Goal: Answer question/provide support

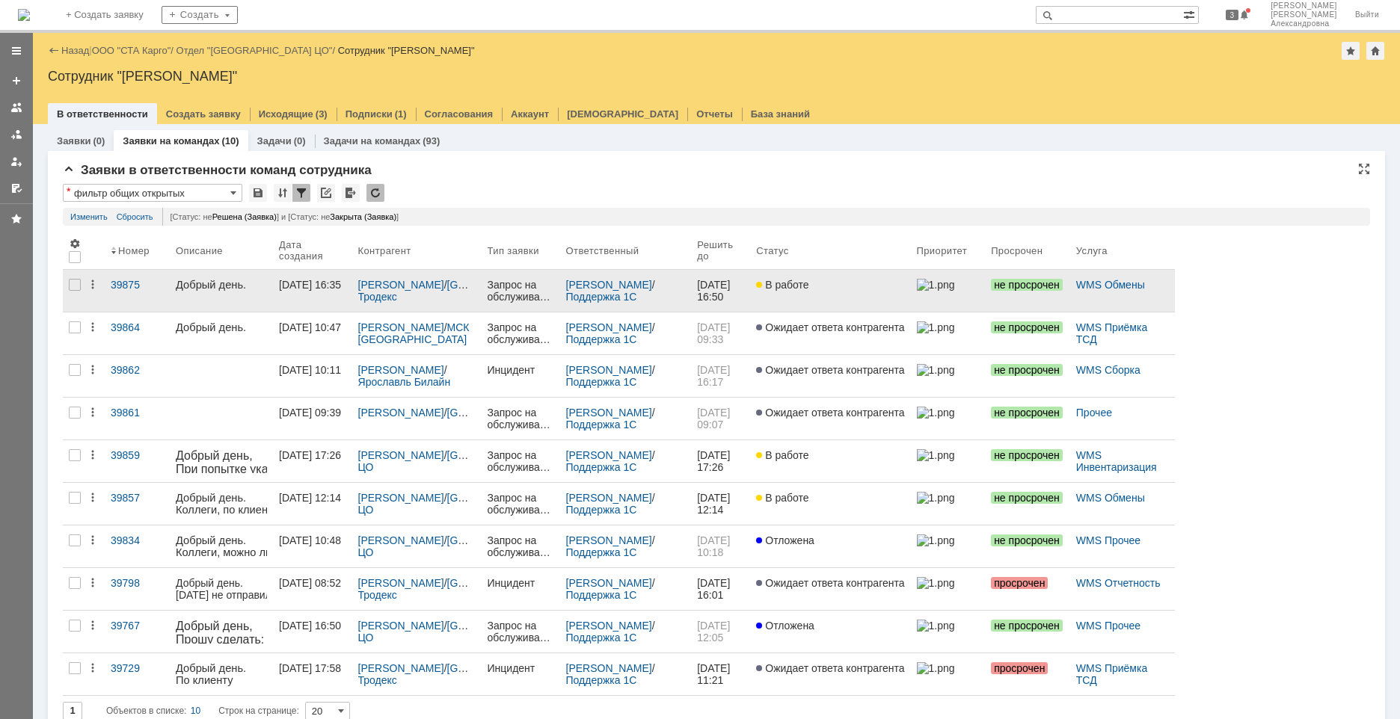
click at [212, 306] on link at bounding box center [221, 291] width 103 height 42
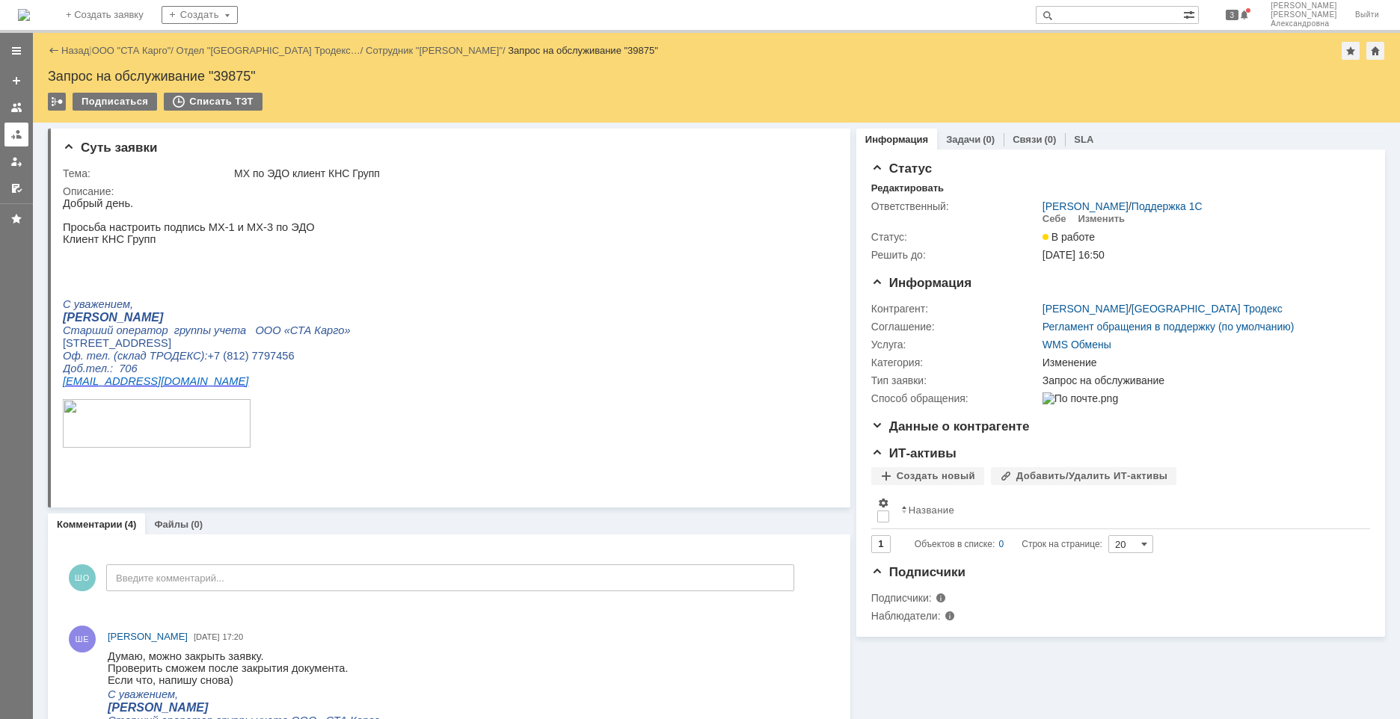
click at [21, 134] on div at bounding box center [16, 135] width 12 height 12
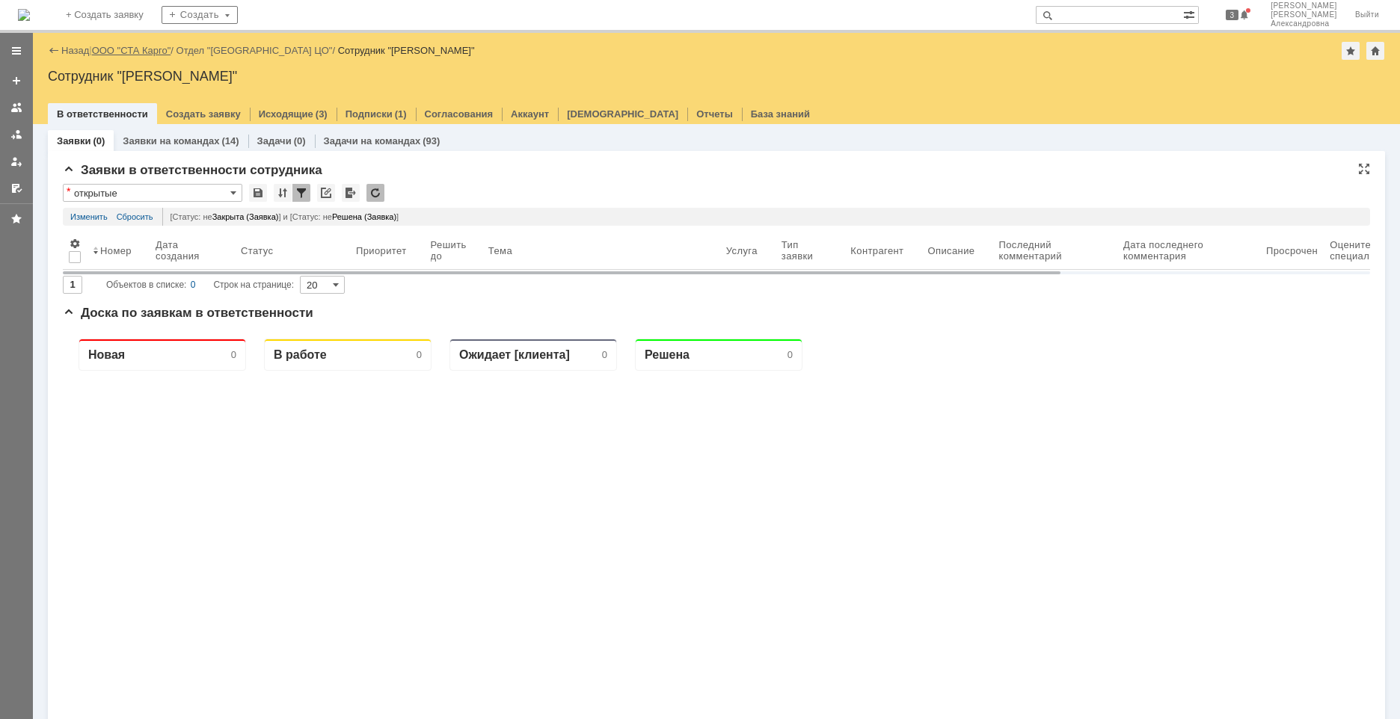
click at [137, 46] on link "ООО "СТА Карго"" at bounding box center [131, 50] width 79 height 11
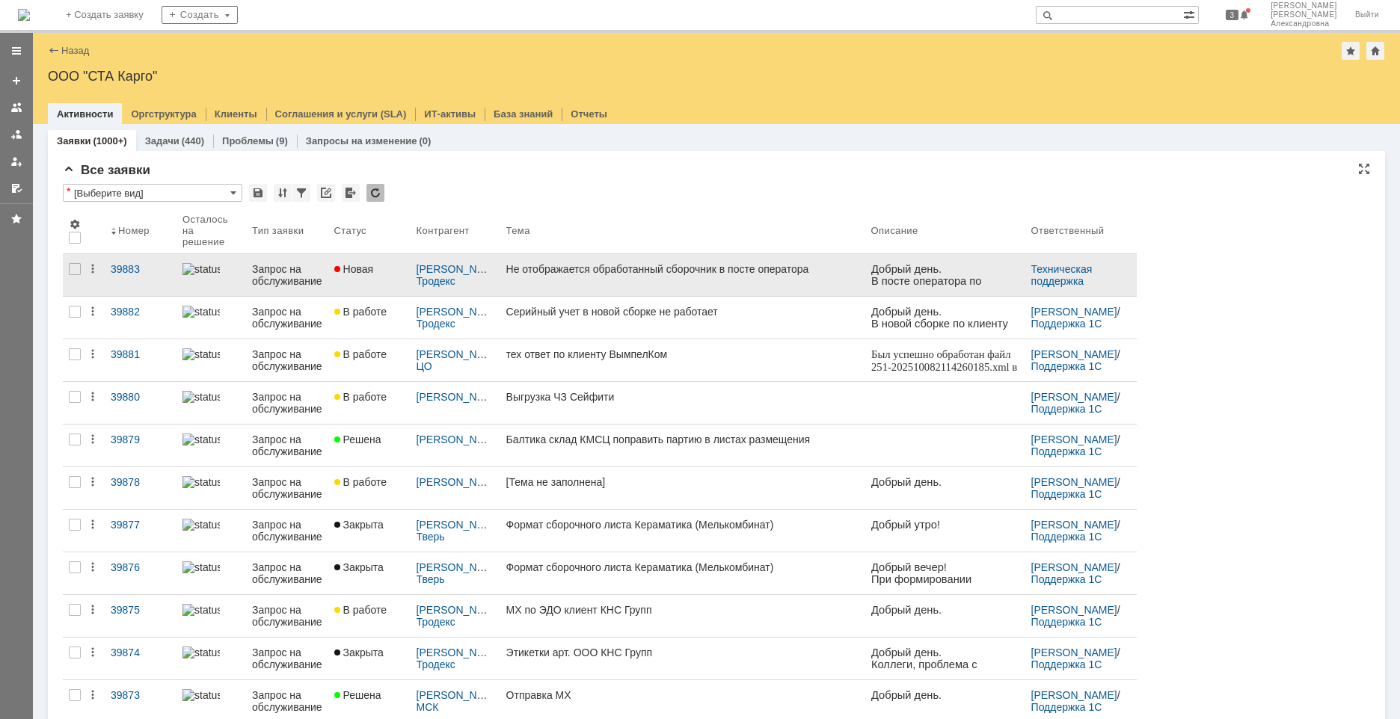
click at [778, 282] on link "Не отображается обработанный сборочник в посте оператора" at bounding box center [682, 275] width 365 height 42
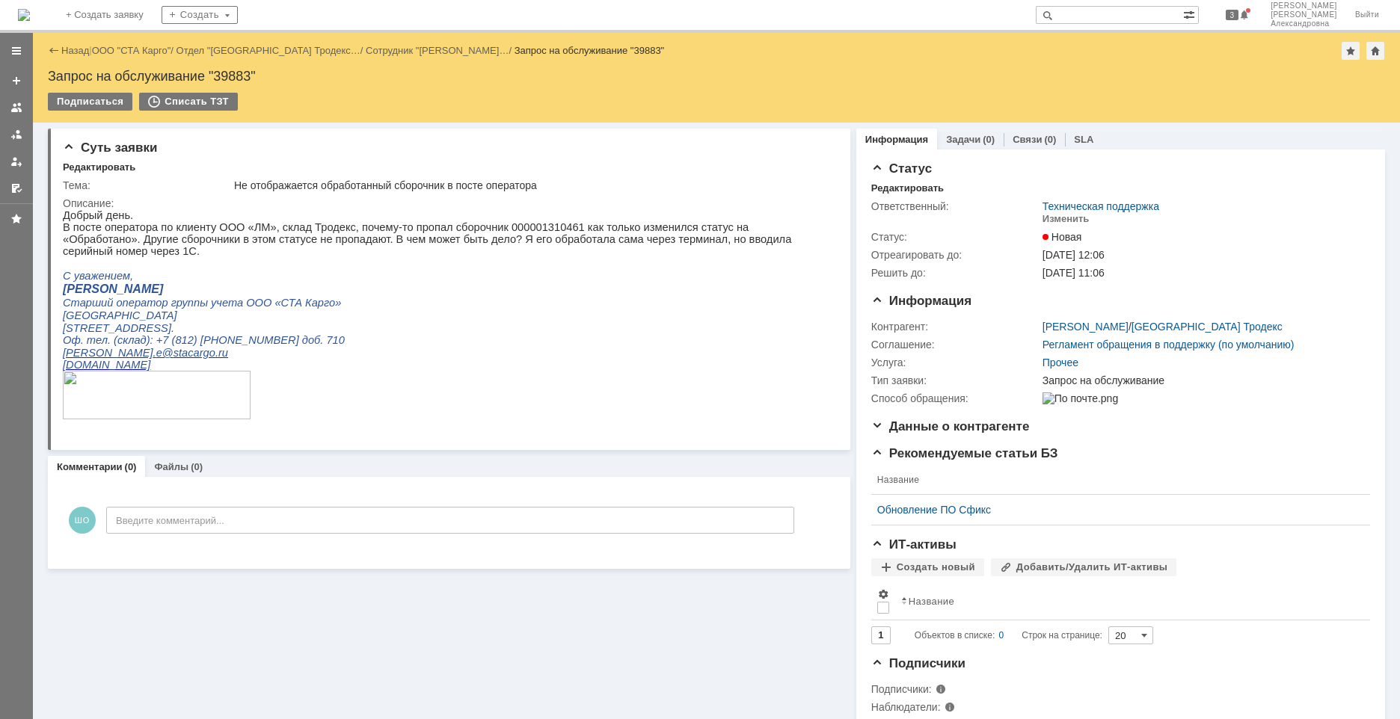
click at [499, 230] on p "В посте оператора по клиенту ООО «ЛМ», склад Тродекс, почему-то пропал сборочни…" at bounding box center [443, 239] width 760 height 36
copy p "000001310461"
